Goal: Information Seeking & Learning: Learn about a topic

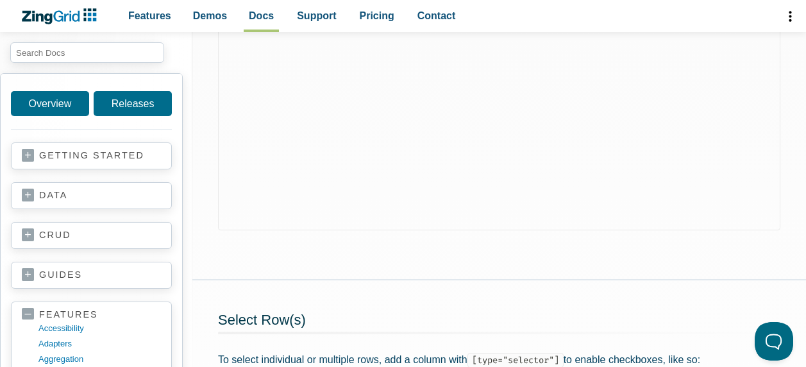
scroll to position [525, 0]
click at [123, 193] on link "data" at bounding box center [91, 195] width 139 height 13
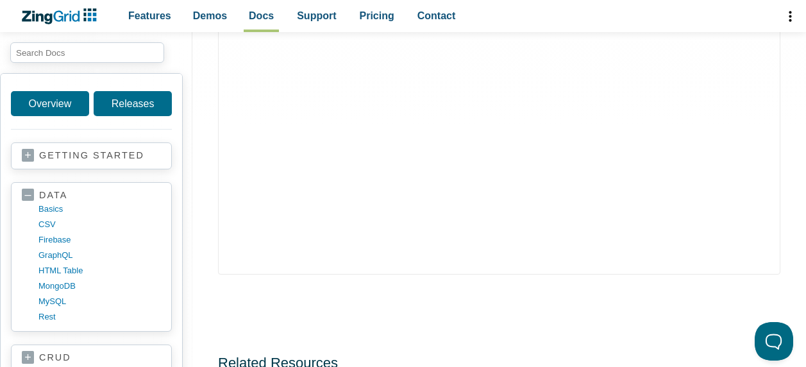
scroll to position [908, 0]
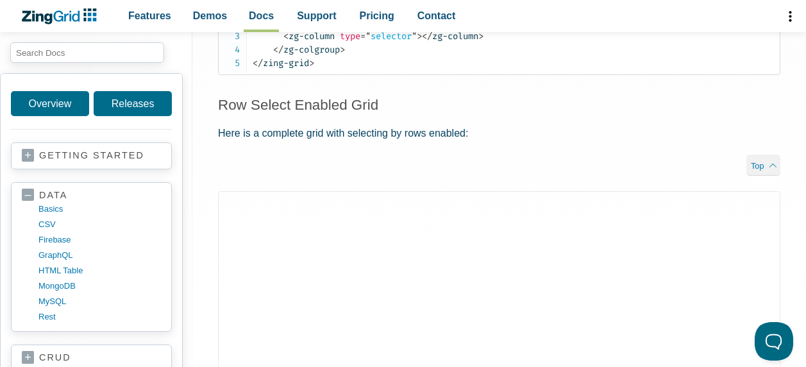
click at [85, 152] on link "getting started" at bounding box center [91, 155] width 139 height 13
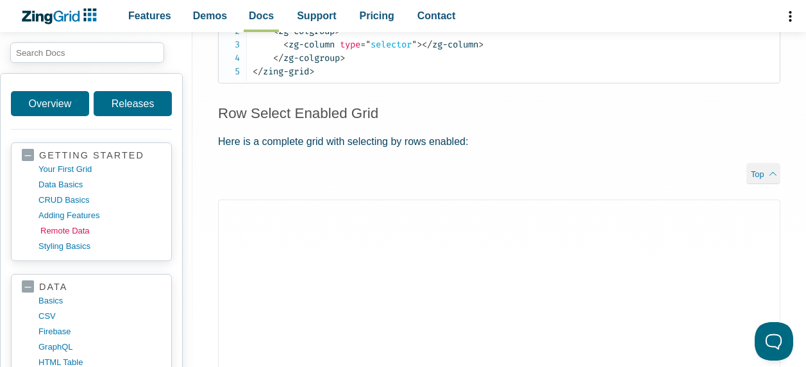
scroll to position [899, 0]
click at [69, 185] on link "data basics" at bounding box center [101, 184] width 123 height 15
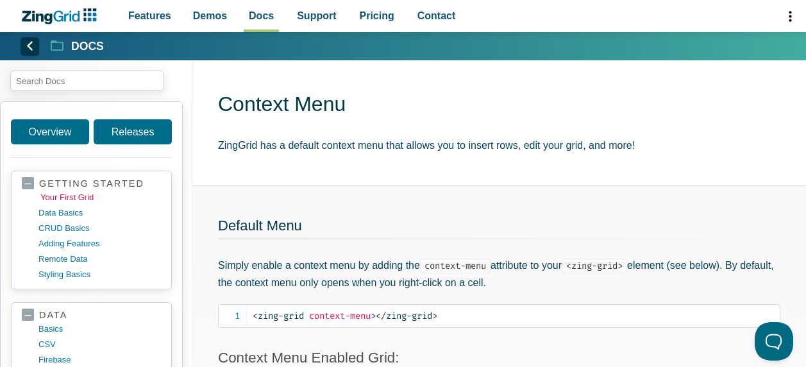
click at [49, 199] on link "your first grid" at bounding box center [101, 197] width 123 height 15
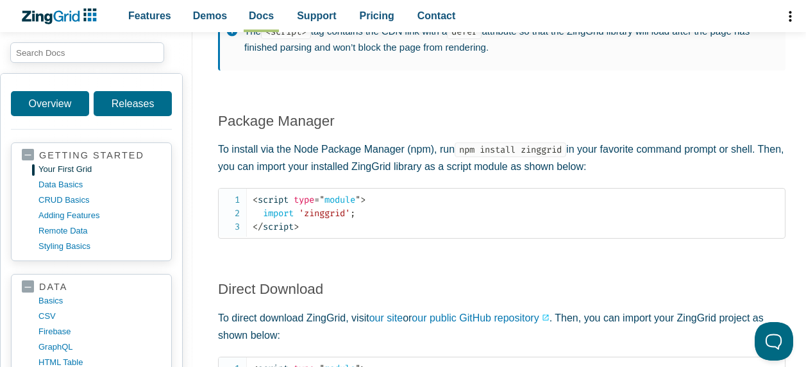
scroll to position [1229, 0]
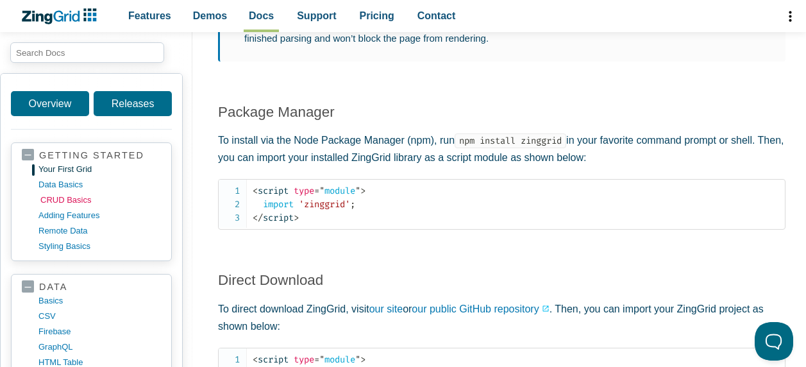
click at [65, 202] on link "CRUD basics" at bounding box center [101, 199] width 123 height 15
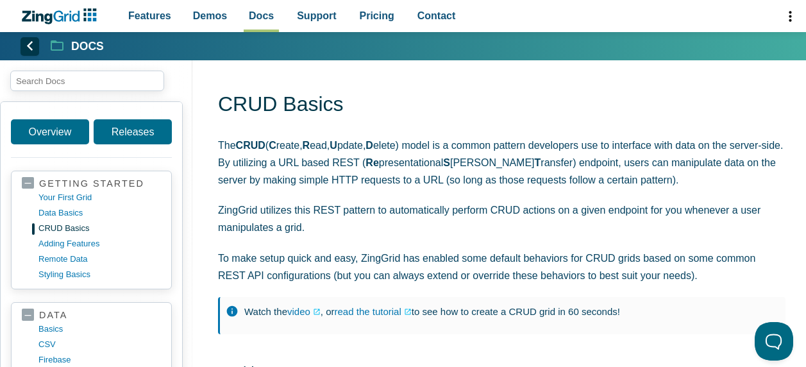
click at [342, 26] on nav "Features Demos Browse by Features Docs Support Pricing Contact v2.1.5 Download …" at bounding box center [292, 16] width 350 height 32
